Goal: Task Accomplishment & Management: Complete application form

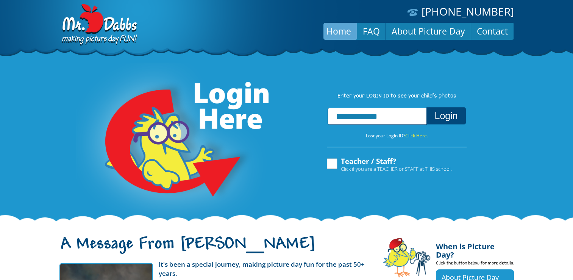
type input "**********"
click at [447, 119] on button "Login" at bounding box center [446, 115] width 39 height 17
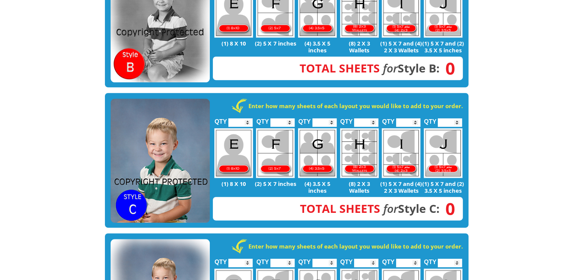
scroll to position [383, 0]
